Goal: Transaction & Acquisition: Book appointment/travel/reservation

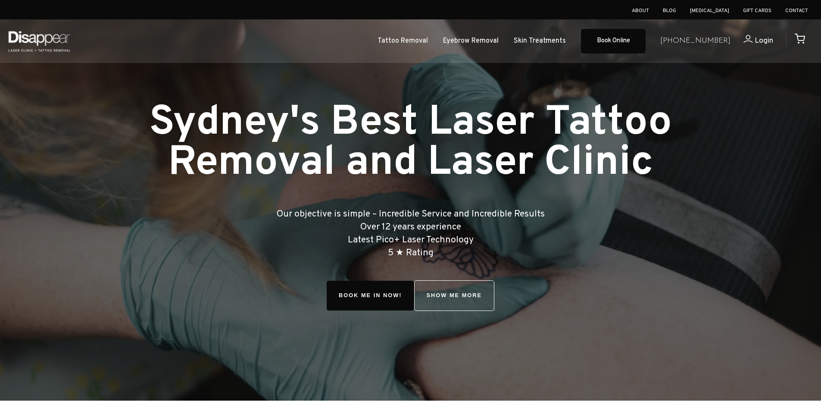
click at [645, 41] on link "Book Online" at bounding box center [613, 41] width 65 height 25
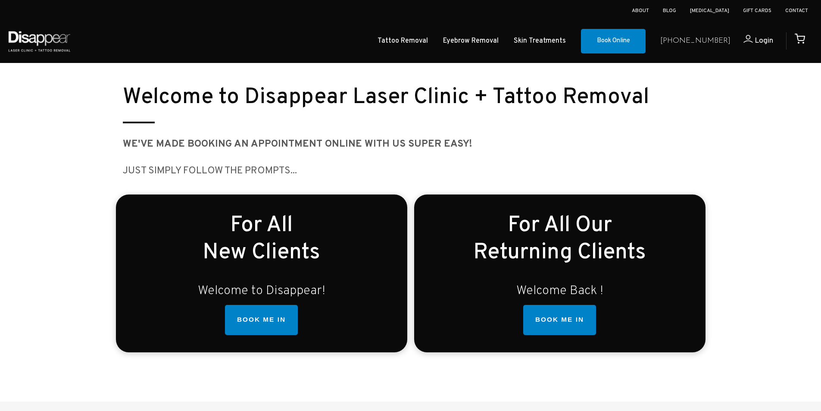
click at [269, 268] on div "For All New Clients Welcome to Disappear! BOOK ME IN BOOK ME IN" at bounding box center [261, 272] width 291 height 157
click at [262, 324] on link "BOOK ME IN" at bounding box center [261, 320] width 73 height 30
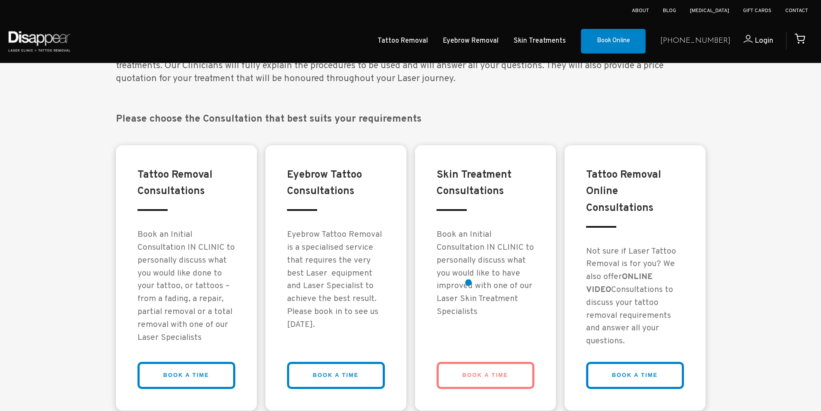
scroll to position [645, 0]
click at [189, 367] on link "BOOK A TIME" at bounding box center [186, 374] width 98 height 27
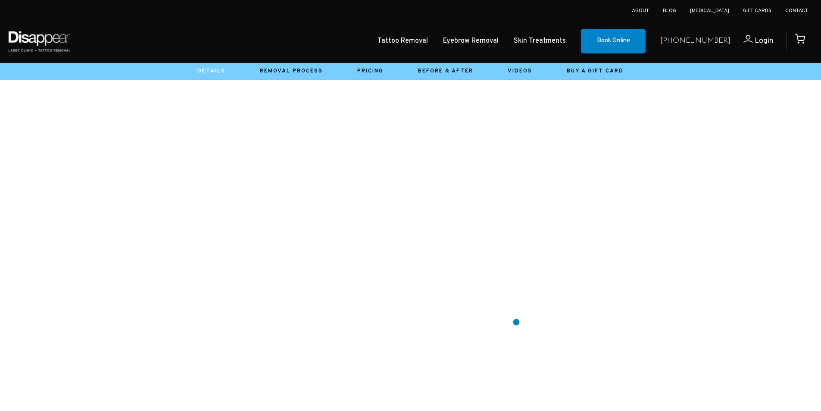
scroll to position [402, 0]
